Goal: Task Accomplishment & Management: Use online tool/utility

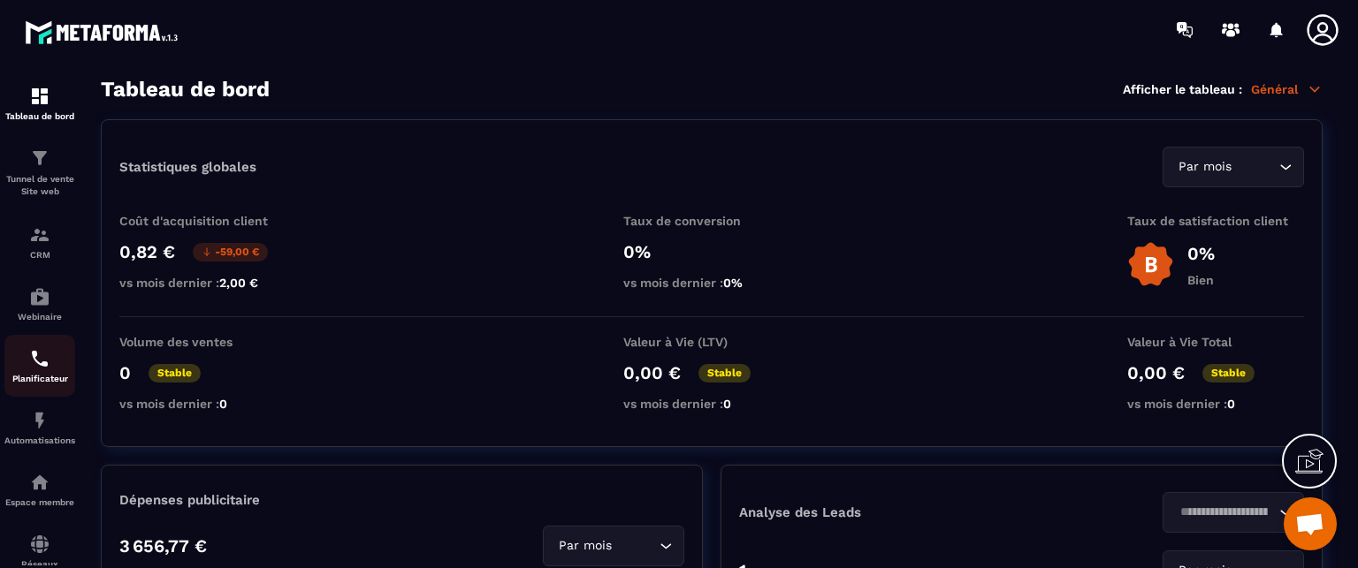
click at [39, 370] on img at bounding box center [39, 358] width 21 height 21
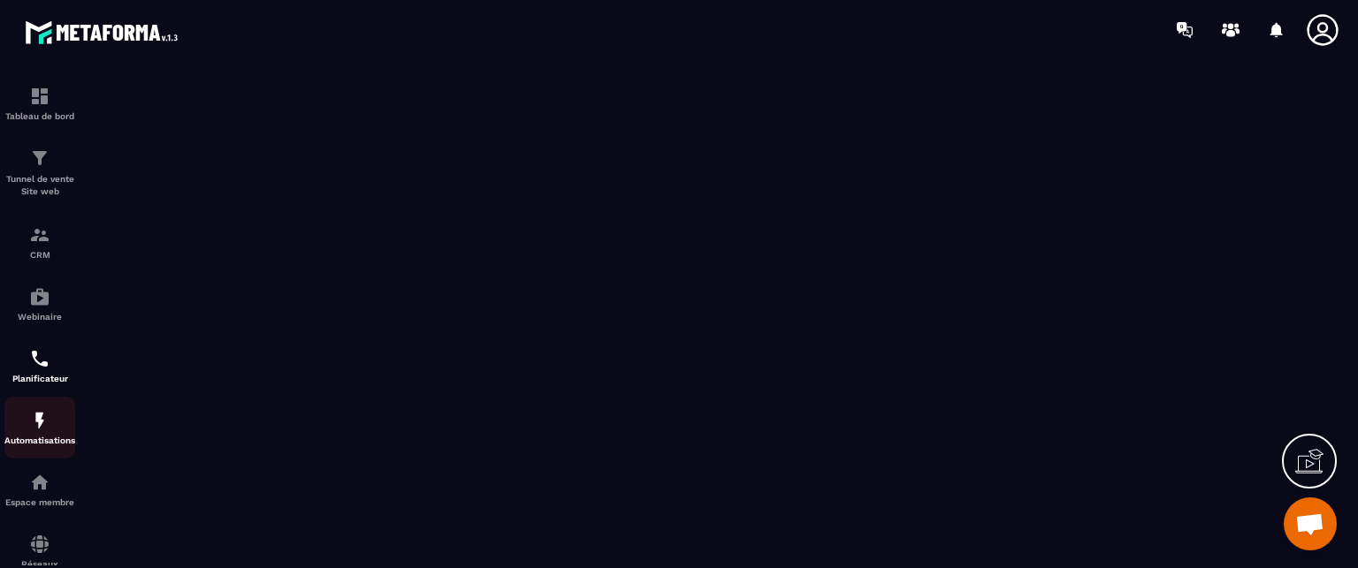
click at [42, 435] on div "Automatisations" at bounding box center [39, 427] width 71 height 35
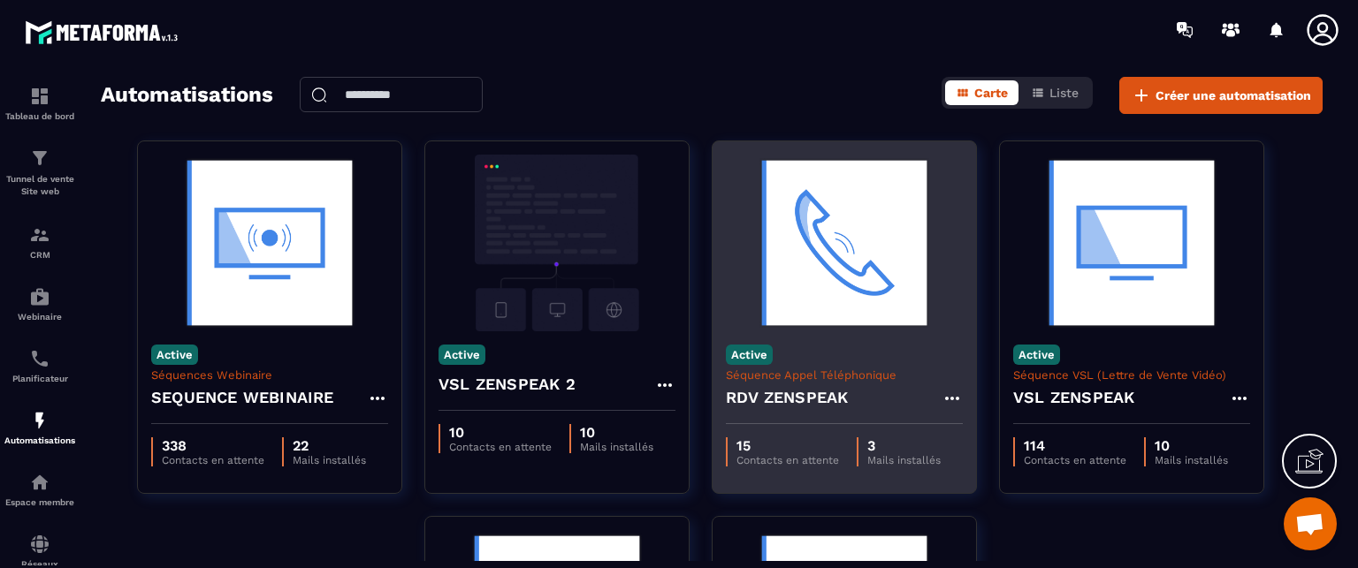
click at [832, 304] on img at bounding box center [844, 243] width 237 height 177
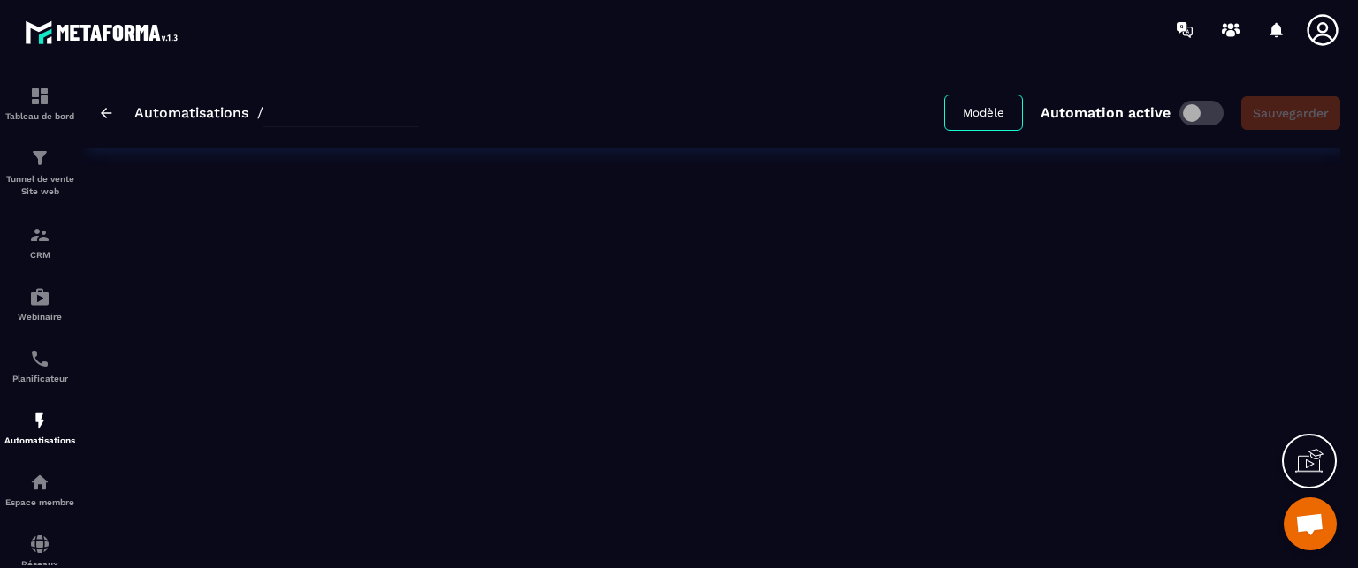
type input "**********"
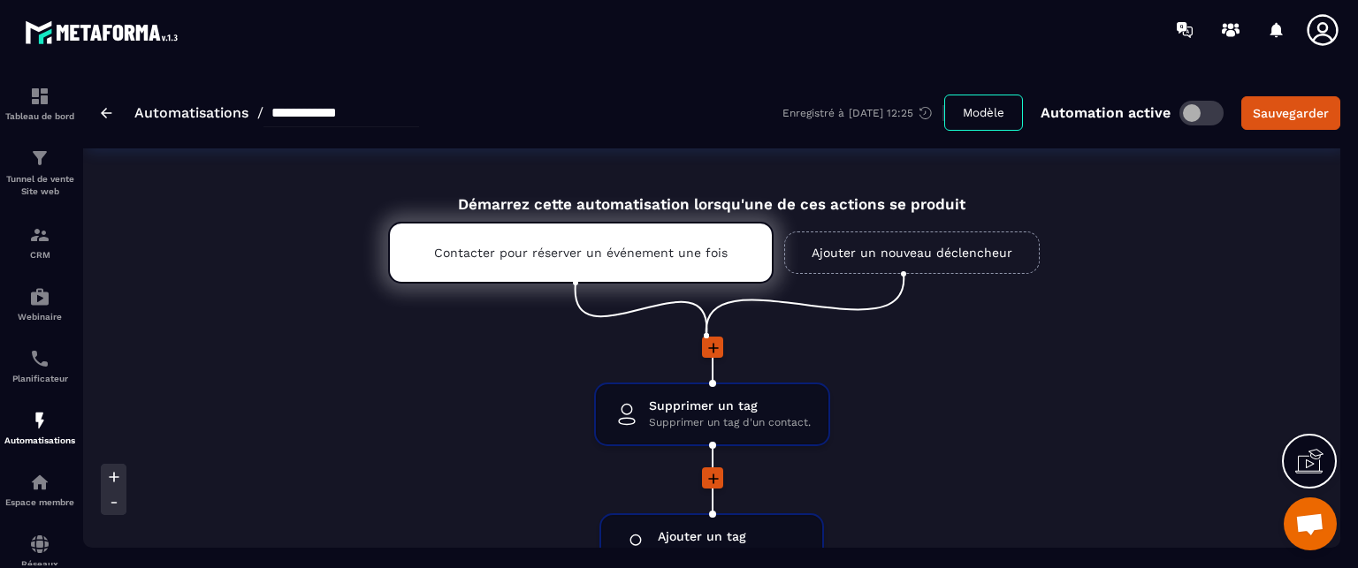
click at [535, 346] on div at bounding box center [711, 349] width 401 height 24
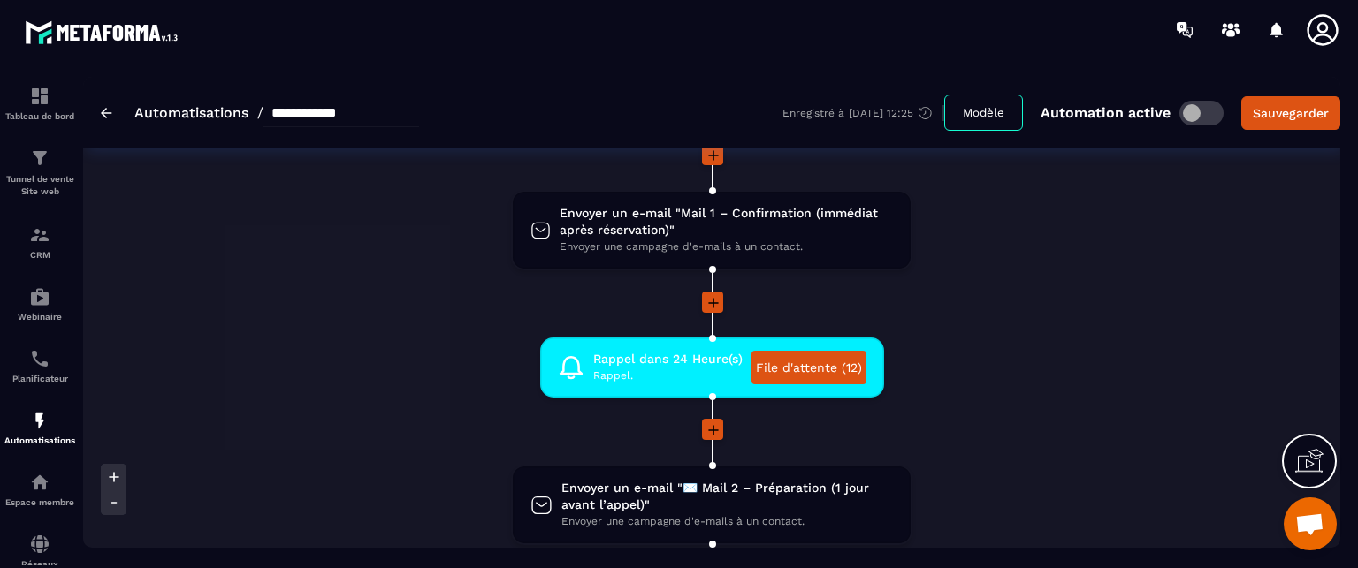
scroll to position [460, 0]
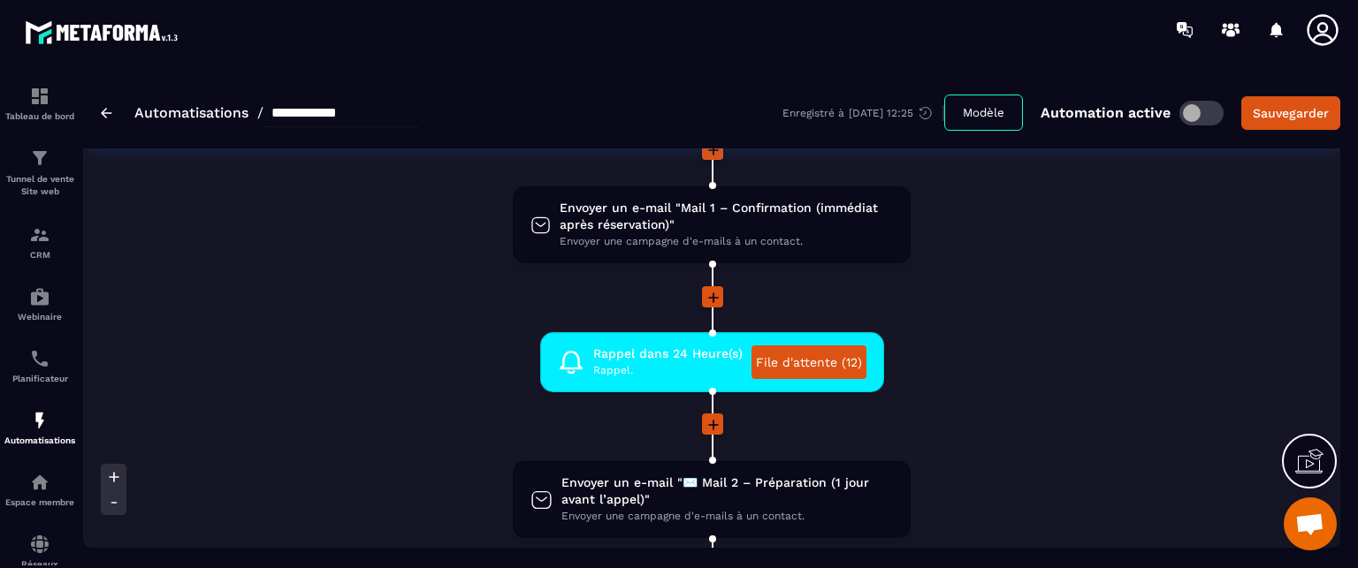
click at [467, 375] on div "Supprimer un tag Supprimer un tag d'un contact. drag-arrow Ajouter un tag Ajout…" at bounding box center [712, 541] width 736 height 1328
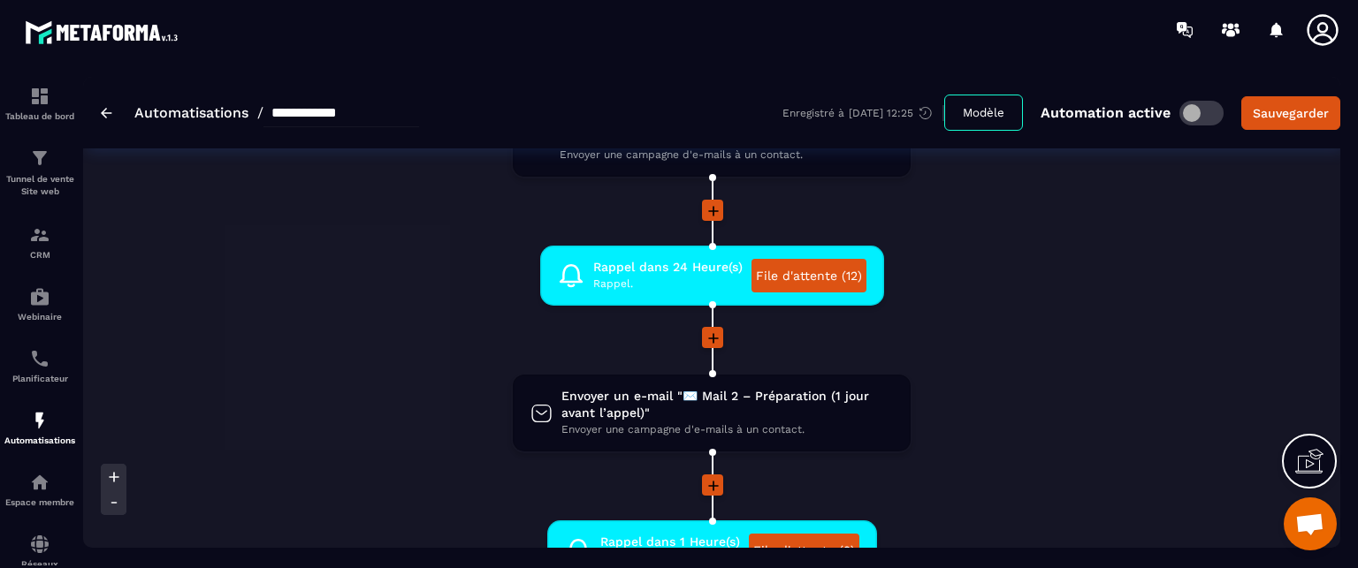
scroll to position [566, 0]
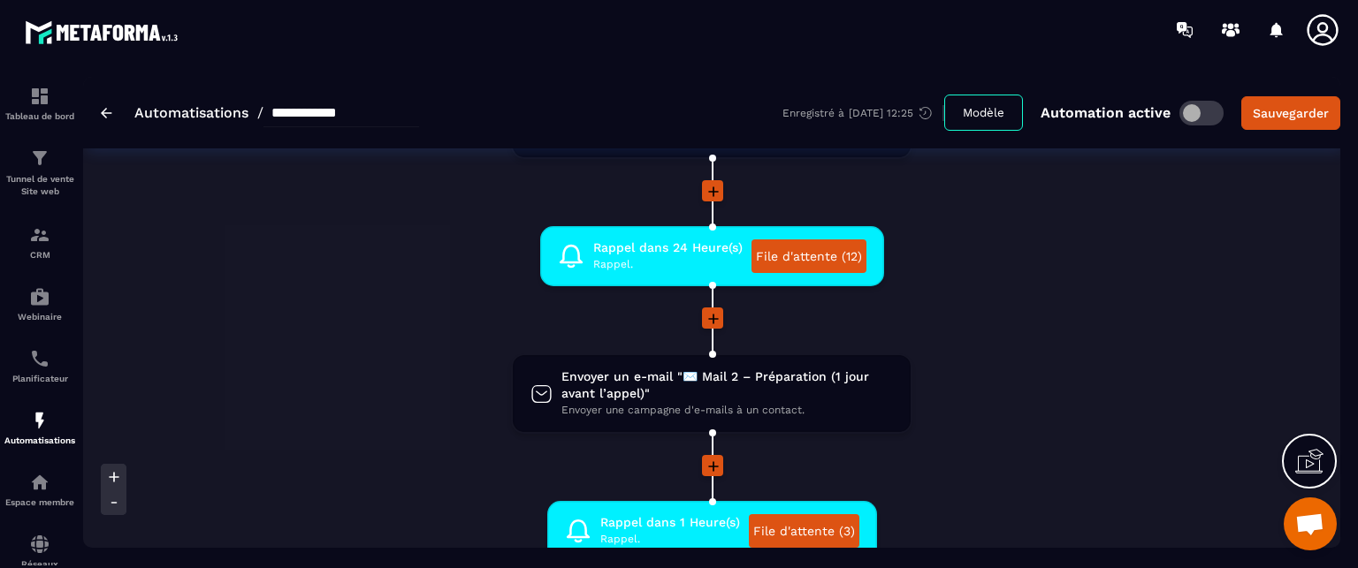
click at [509, 477] on div "Supprimer un tag Supprimer un tag d'un contact. drag-arrow Ajouter un tag Ajout…" at bounding box center [712, 435] width 736 height 1328
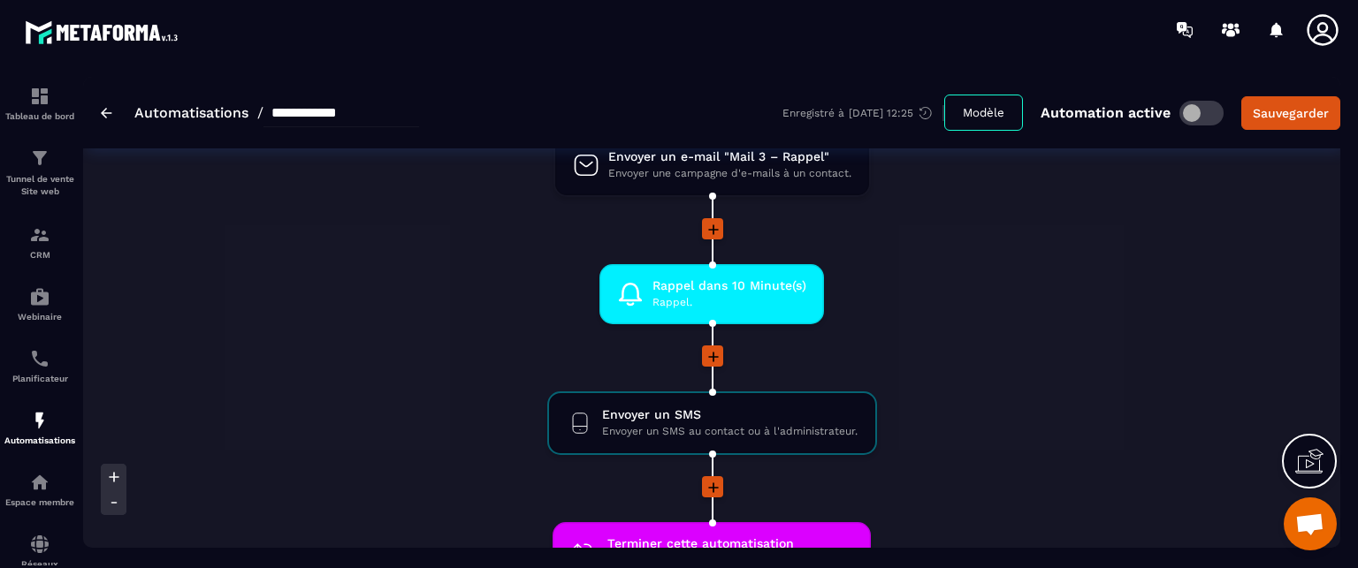
scroll to position [1026, 0]
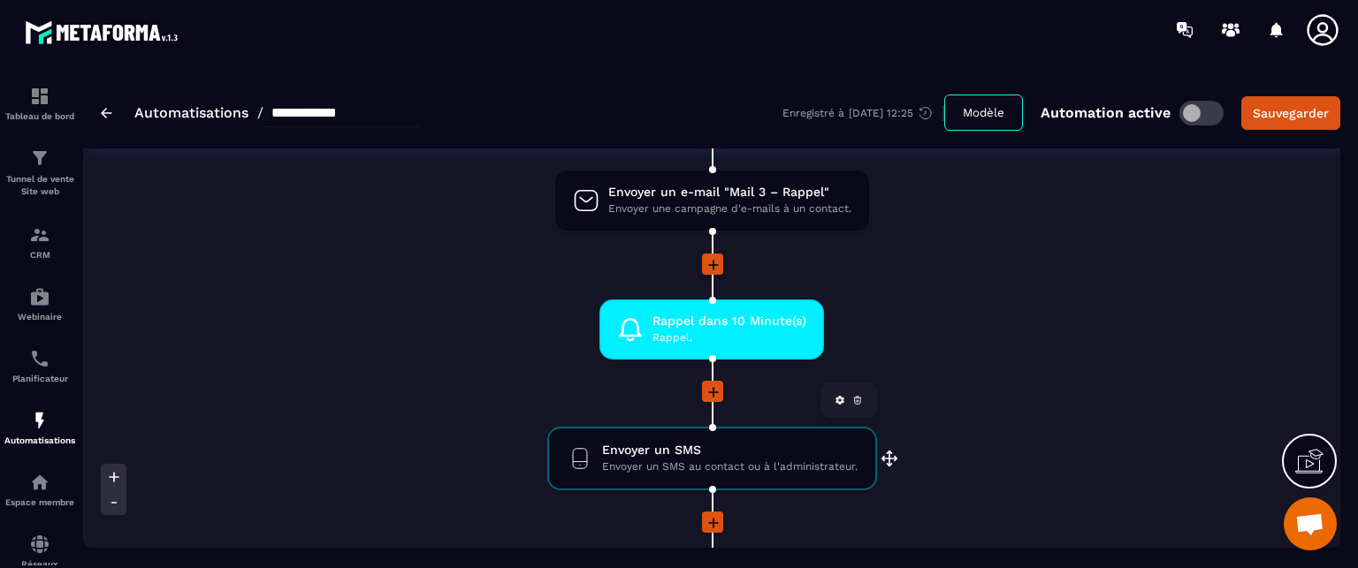
click at [602, 452] on span "Envoyer un SMS" at bounding box center [729, 450] width 255 height 17
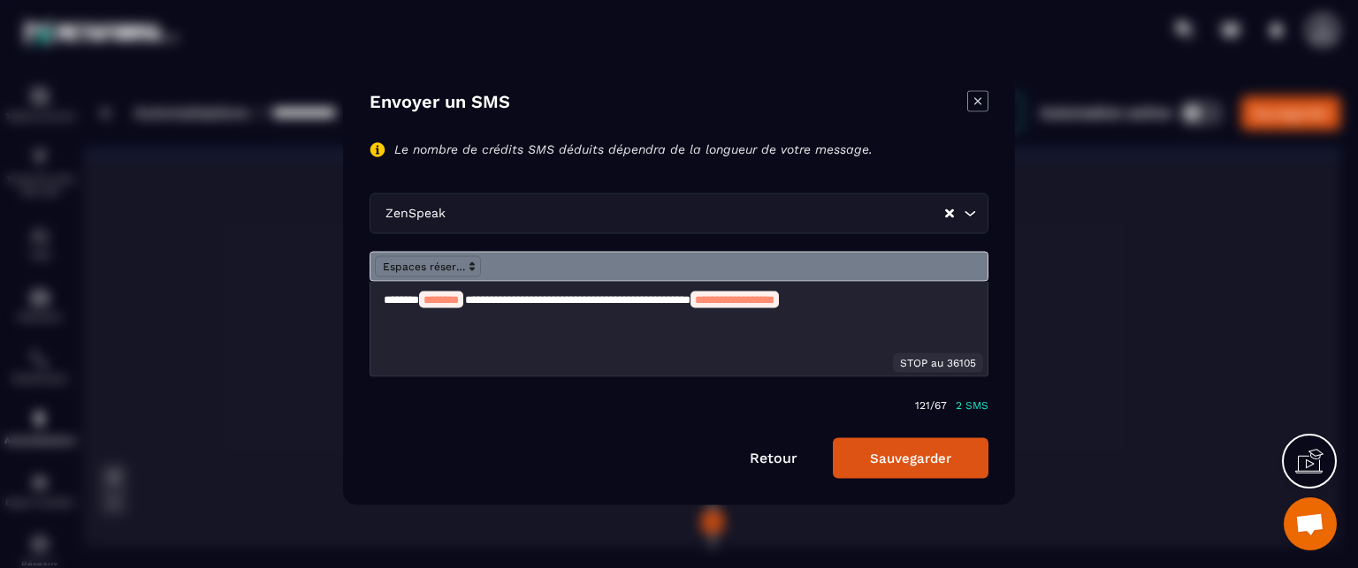
click at [978, 99] on icon "Modal window" at bounding box center [977, 100] width 21 height 21
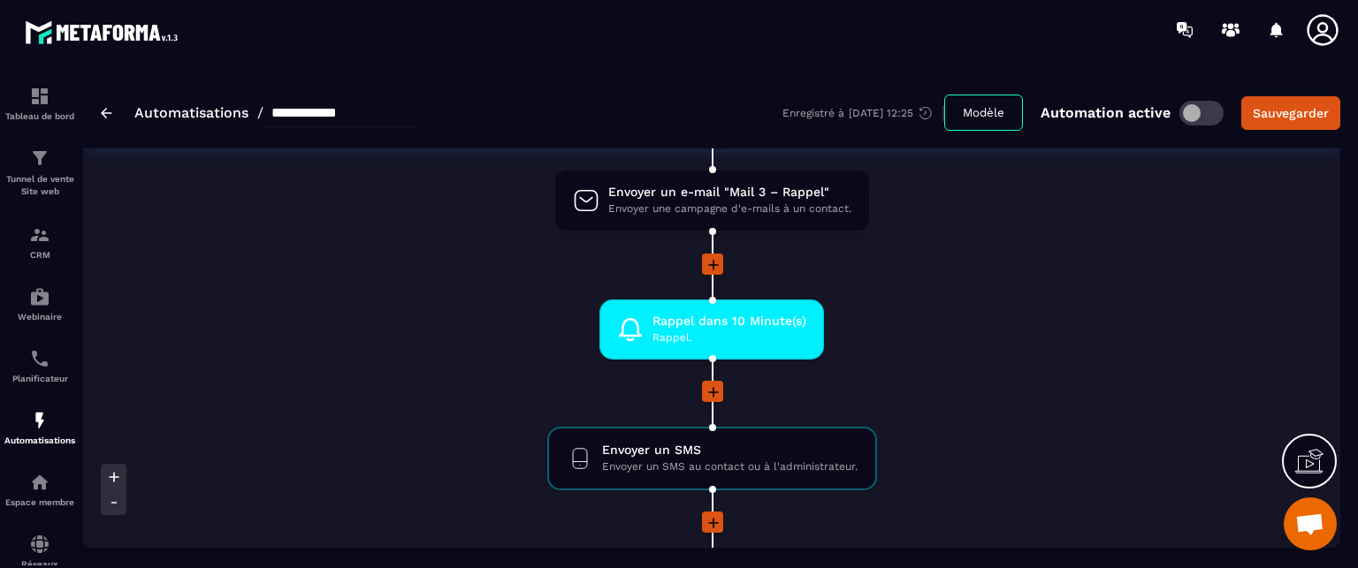
click at [1320, 33] on icon at bounding box center [1322, 29] width 35 height 35
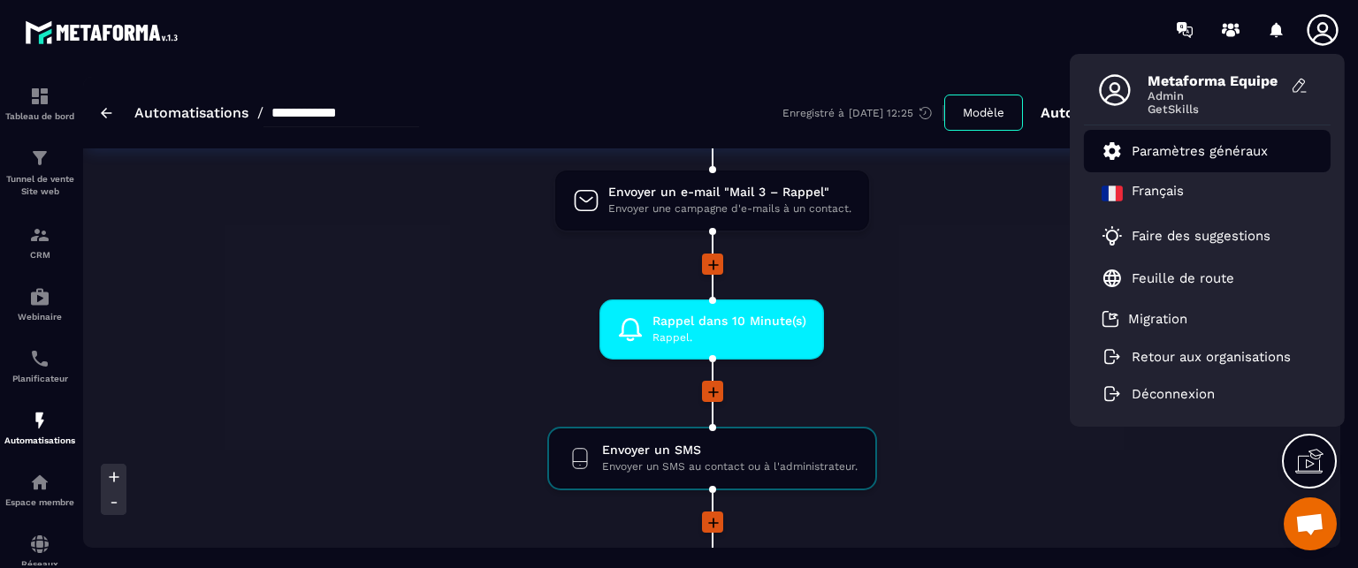
click at [1225, 160] on link "Paramètres généraux" at bounding box center [1185, 151] width 166 height 21
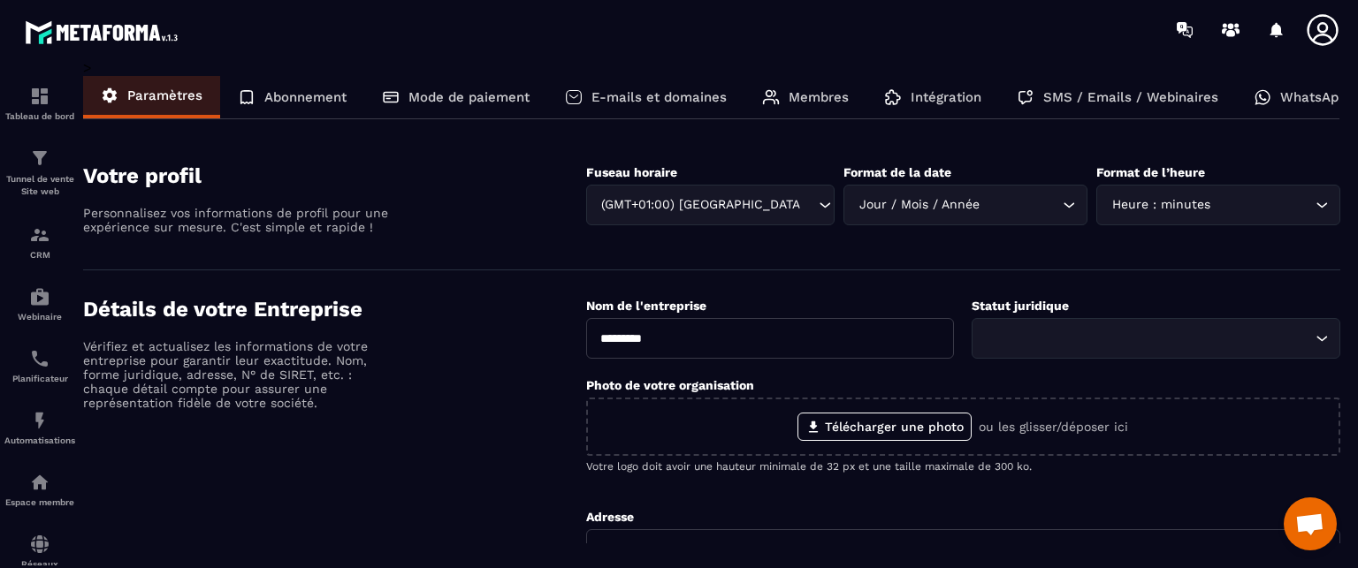
click at [1082, 90] on p "SMS / Emails / Webinaires" at bounding box center [1130, 97] width 175 height 16
